Goal: Task Accomplishment & Management: Manage account settings

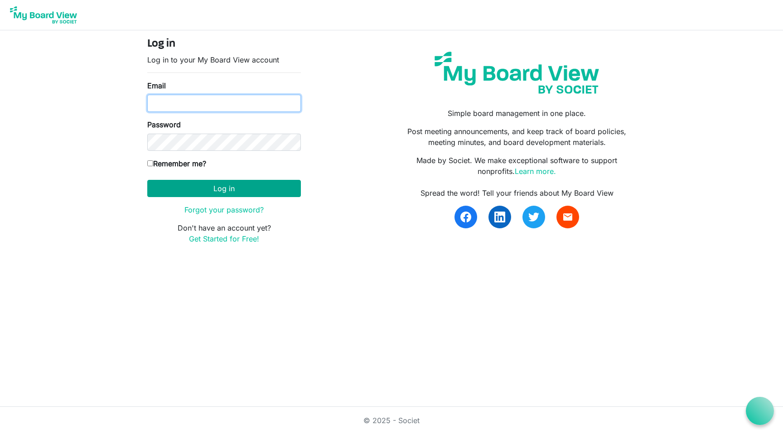
type input "kellyschultz@missouri.edu"
click at [221, 193] on button "Log in" at bounding box center [224, 188] width 154 height 17
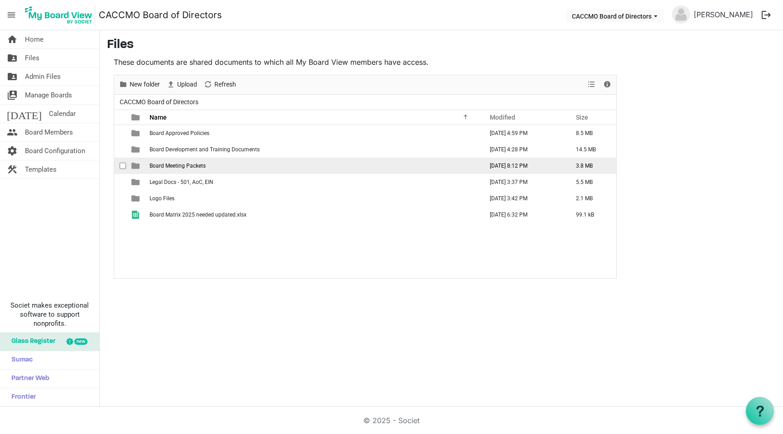
click at [220, 170] on td "Board Meeting Packets" at bounding box center [314, 166] width 334 height 16
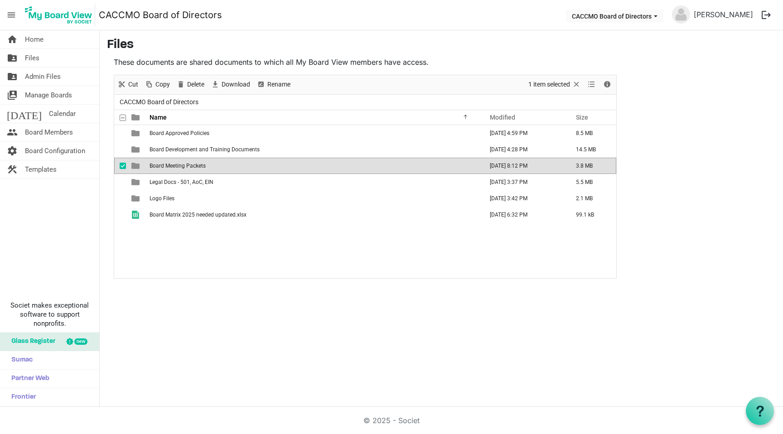
click at [193, 167] on span "Board Meeting Packets" at bounding box center [178, 166] width 56 height 6
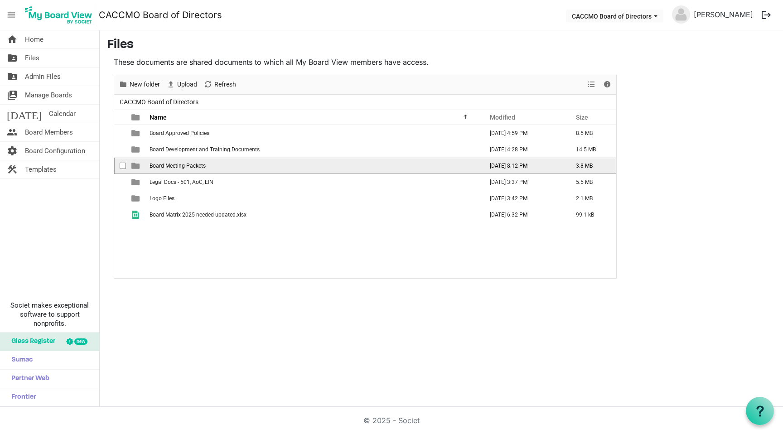
click at [193, 167] on span "Board Meeting Packets" at bounding box center [178, 166] width 56 height 6
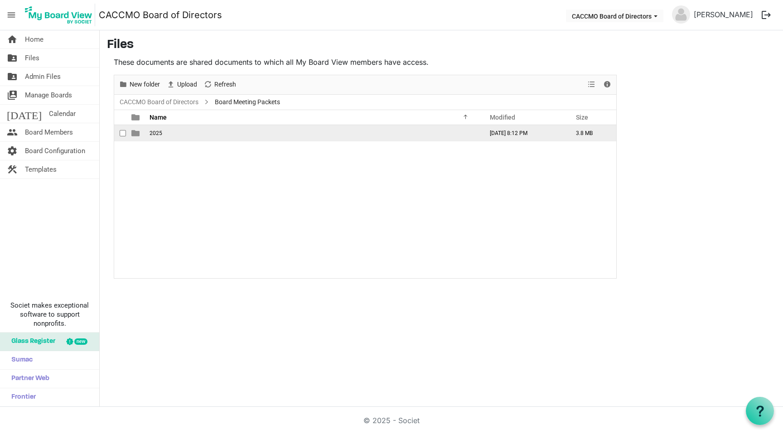
click at [156, 131] on span "2025" at bounding box center [156, 133] width 13 height 6
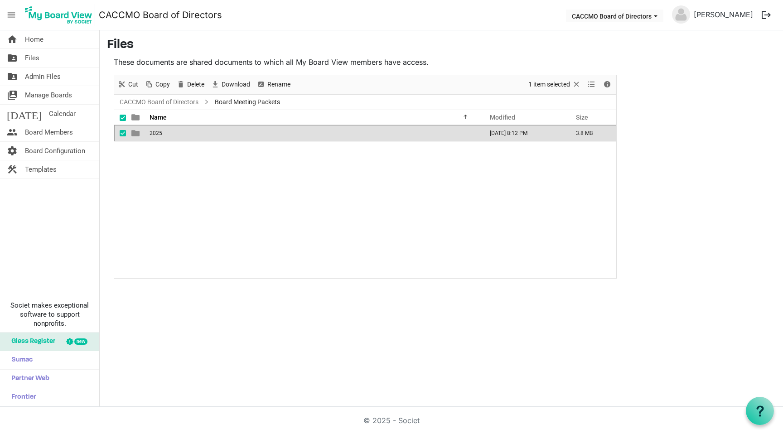
click at [156, 131] on span "2025" at bounding box center [156, 133] width 13 height 6
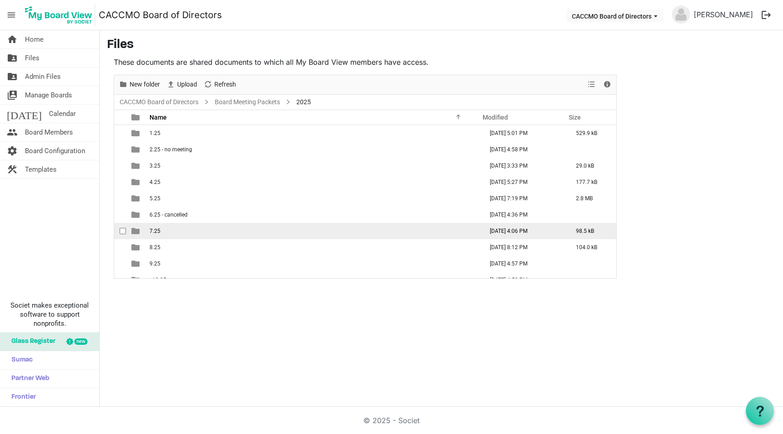
click at [169, 233] on td "7.25" at bounding box center [314, 231] width 334 height 16
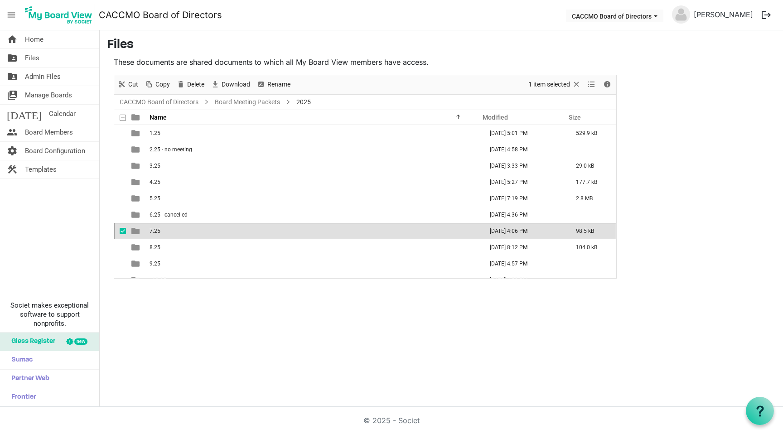
click at [169, 233] on td "7.25" at bounding box center [314, 231] width 334 height 16
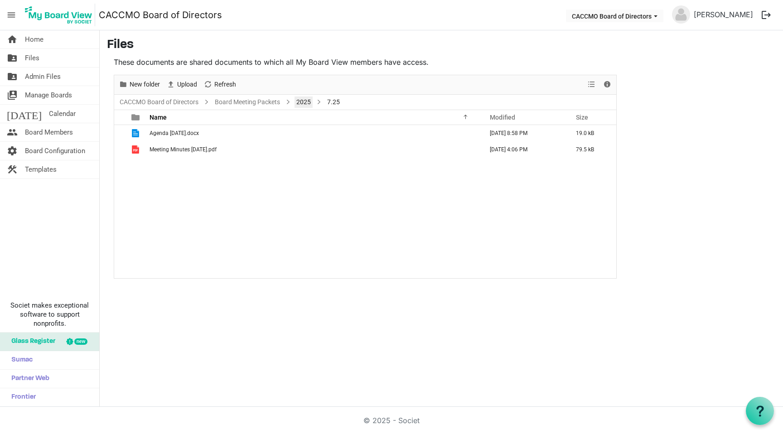
click at [299, 102] on link "2025" at bounding box center [304, 102] width 18 height 11
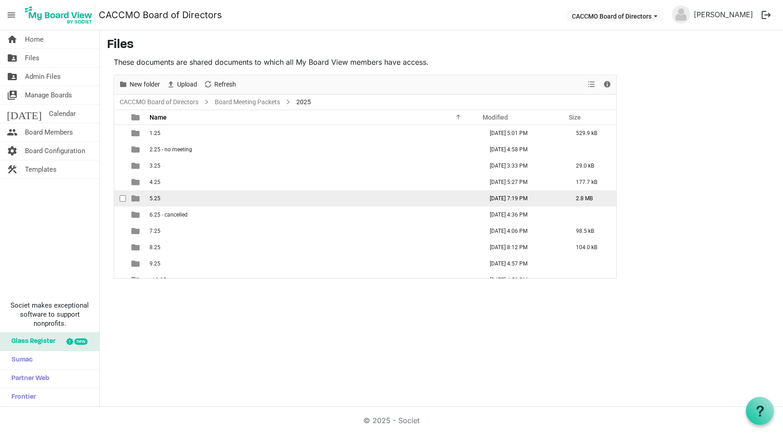
click at [163, 198] on td "5.25" at bounding box center [314, 198] width 334 height 16
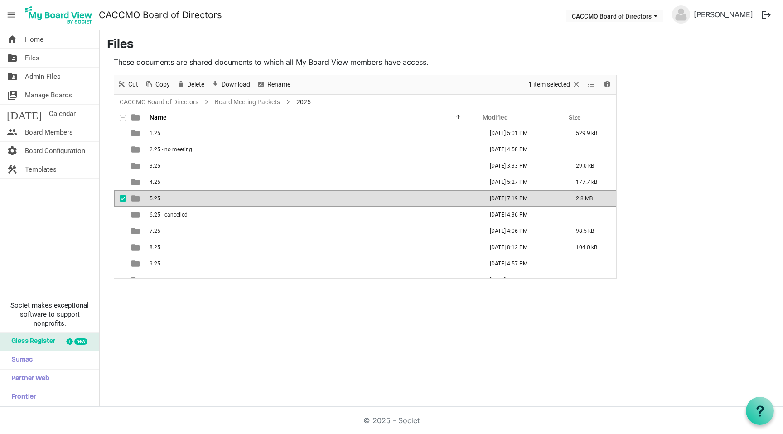
click at [163, 198] on td "5.25" at bounding box center [314, 198] width 334 height 16
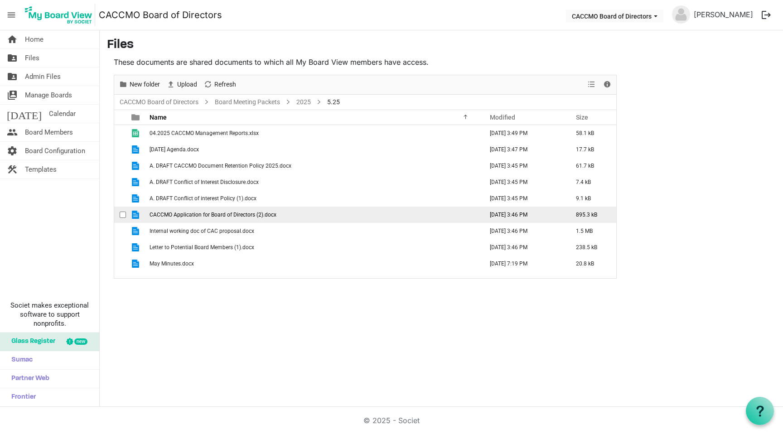
click at [225, 217] on span "CACCMO Application for Board of Directors (2).docx" at bounding box center [213, 215] width 127 height 6
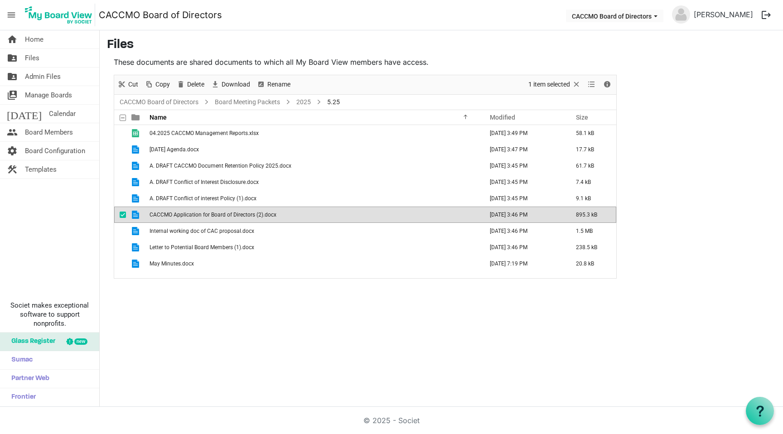
click at [225, 217] on span "CACCMO Application for Board of Directors (2).docx" at bounding box center [213, 215] width 127 height 6
click at [227, 216] on span "CACCMO Application for Board of Directors (2).docx" at bounding box center [213, 215] width 127 height 6
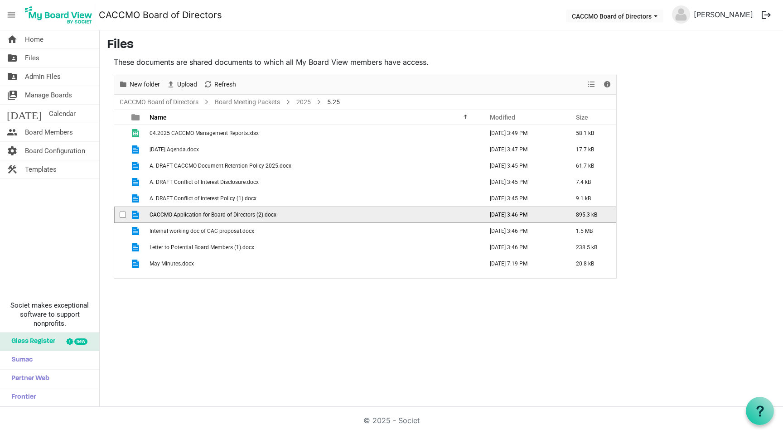
click at [125, 213] on span "checkbox" at bounding box center [123, 215] width 6 height 6
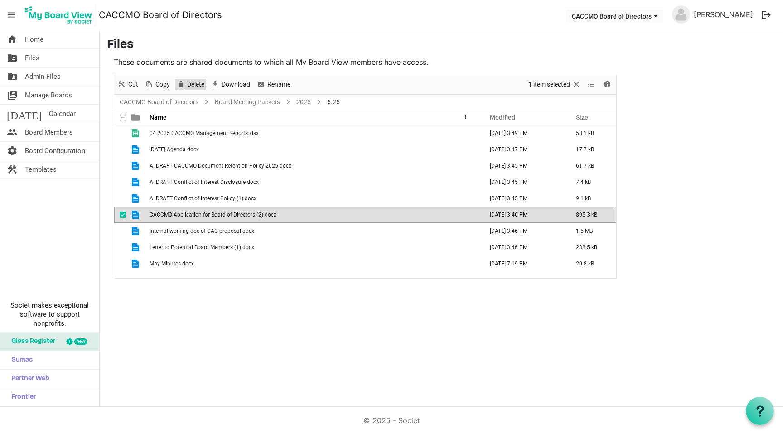
click at [194, 86] on span "Delete" at bounding box center [195, 84] width 19 height 11
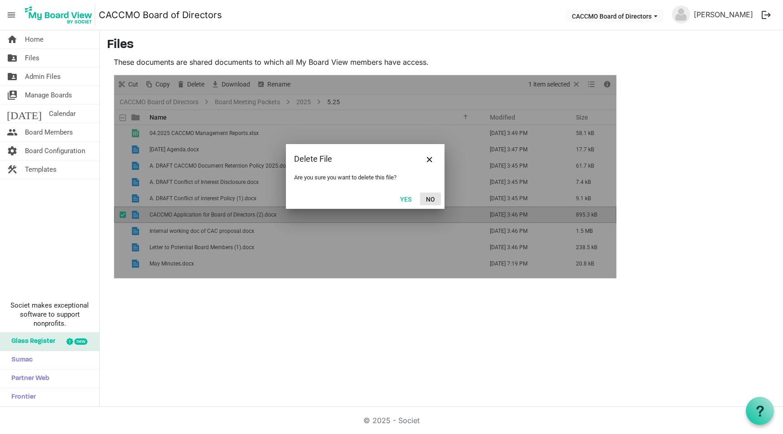
click at [431, 201] on button "No" at bounding box center [430, 199] width 21 height 13
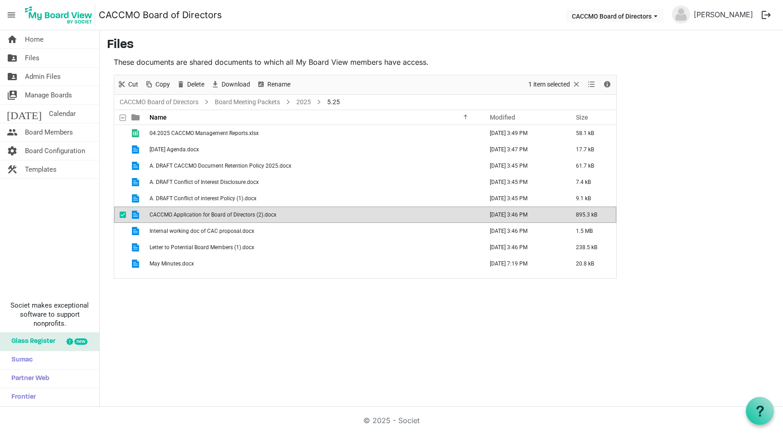
click at [122, 216] on span "checkbox" at bounding box center [123, 215] width 6 height 6
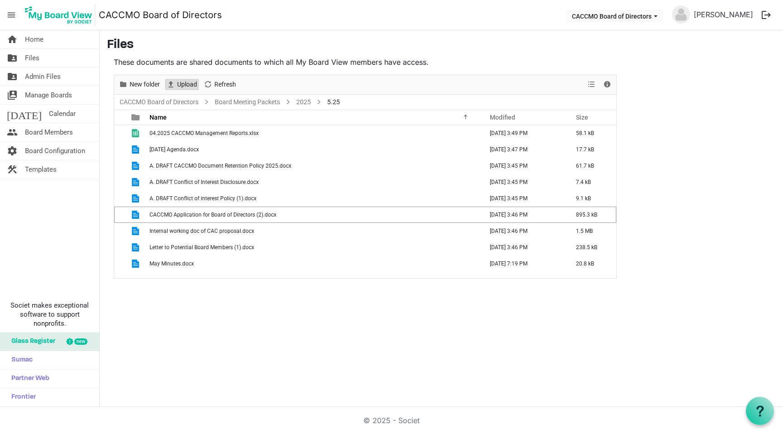
click at [181, 84] on span "Upload" at bounding box center [187, 84] width 22 height 11
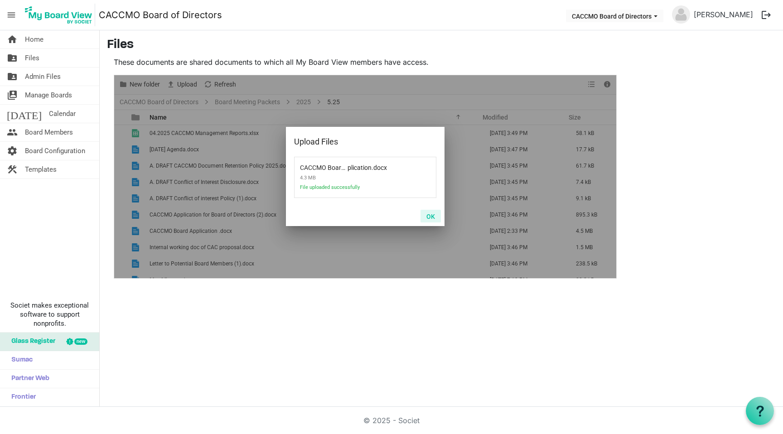
click at [431, 218] on button "OK" at bounding box center [431, 216] width 20 height 13
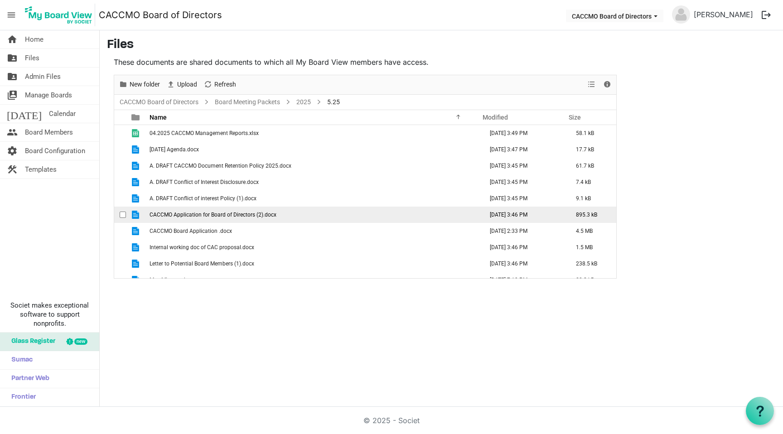
click at [268, 214] on span "CACCMO Application for Board of Directors (2).docx" at bounding box center [213, 215] width 127 height 6
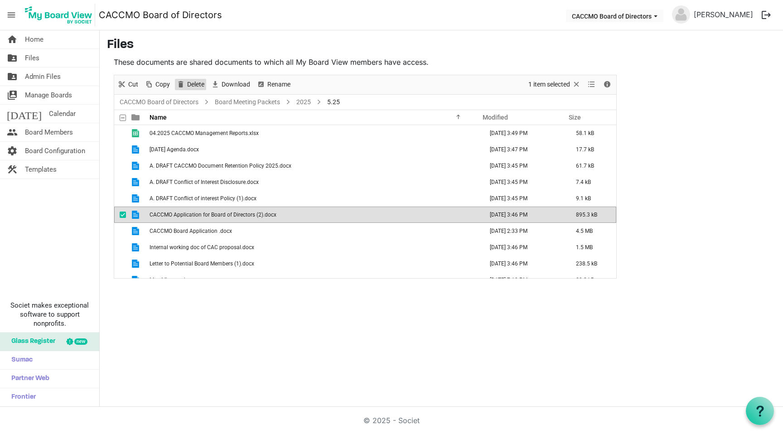
click at [191, 87] on span "Delete" at bounding box center [195, 84] width 19 height 11
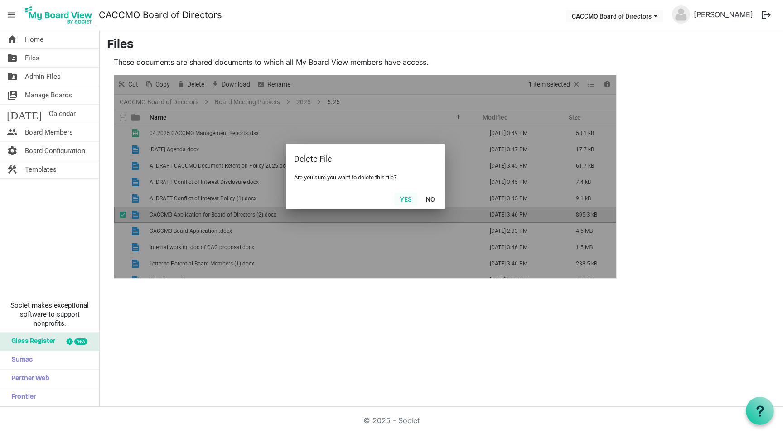
click at [411, 199] on button "Yes" at bounding box center [405, 199] width 23 height 13
